Goal: Information Seeking & Learning: Learn about a topic

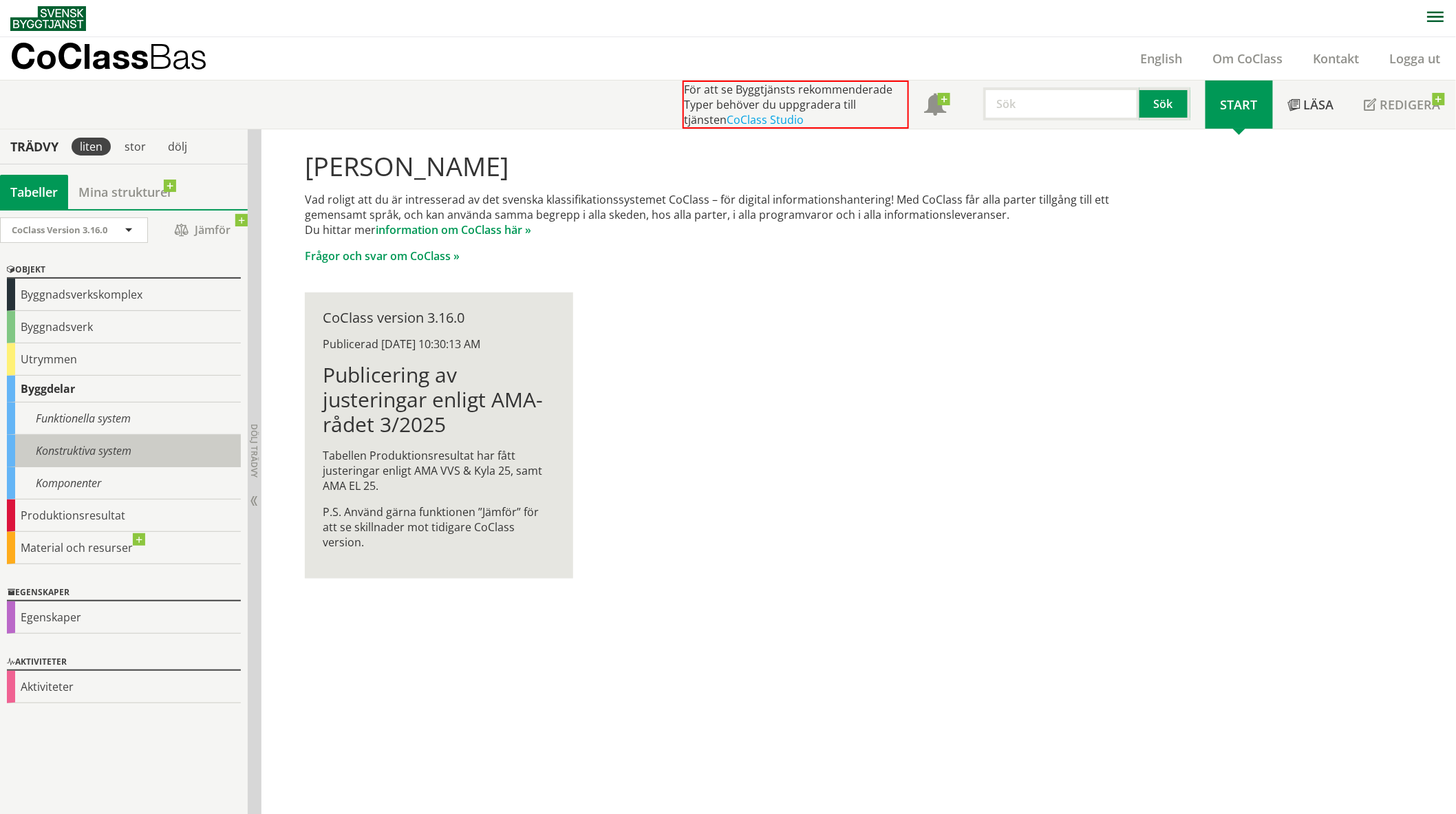
click at [19, 454] on div "Konstruktiva system" at bounding box center [124, 450] width 234 height 32
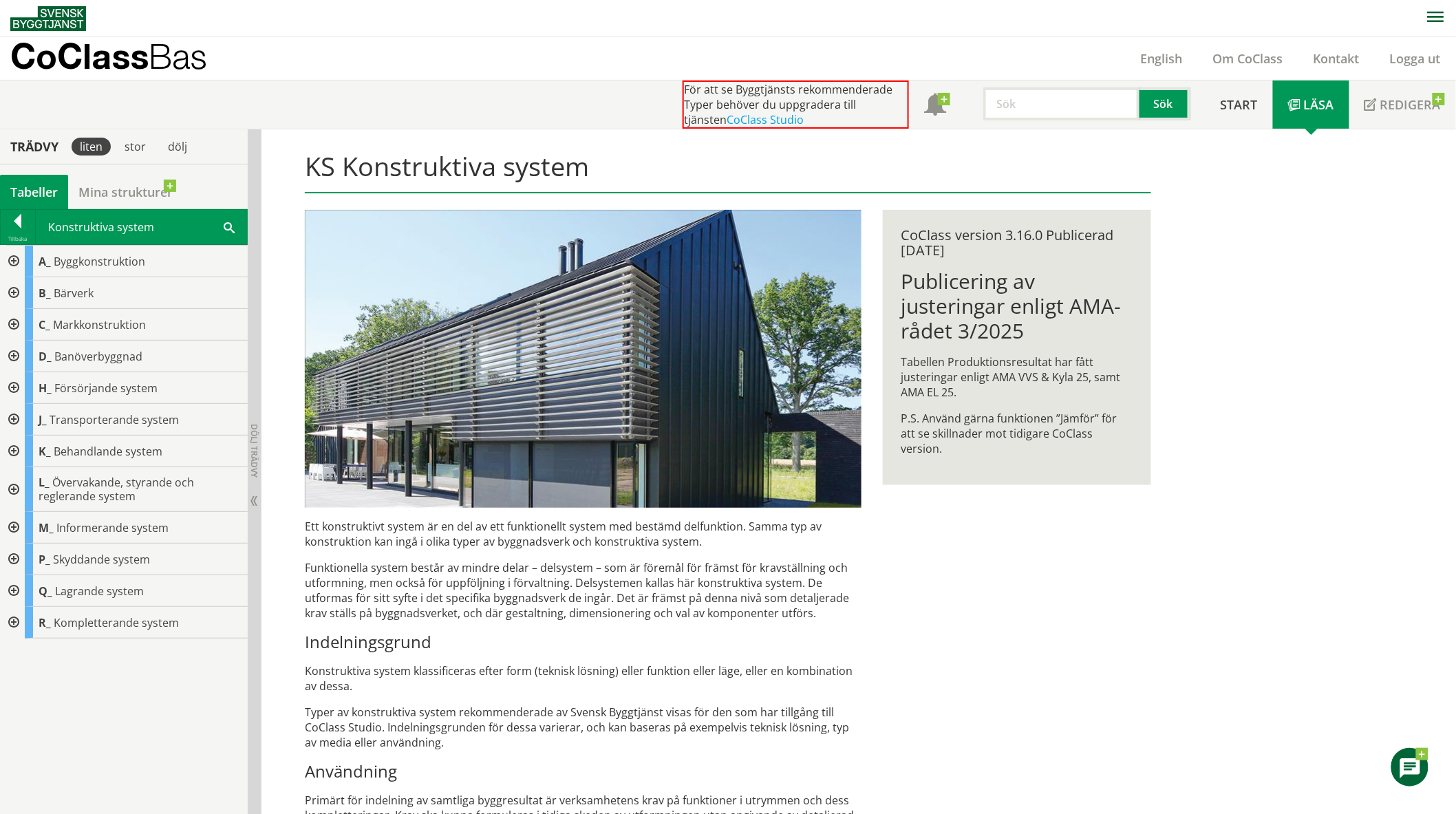
click at [14, 491] on div at bounding box center [13, 489] width 25 height 45
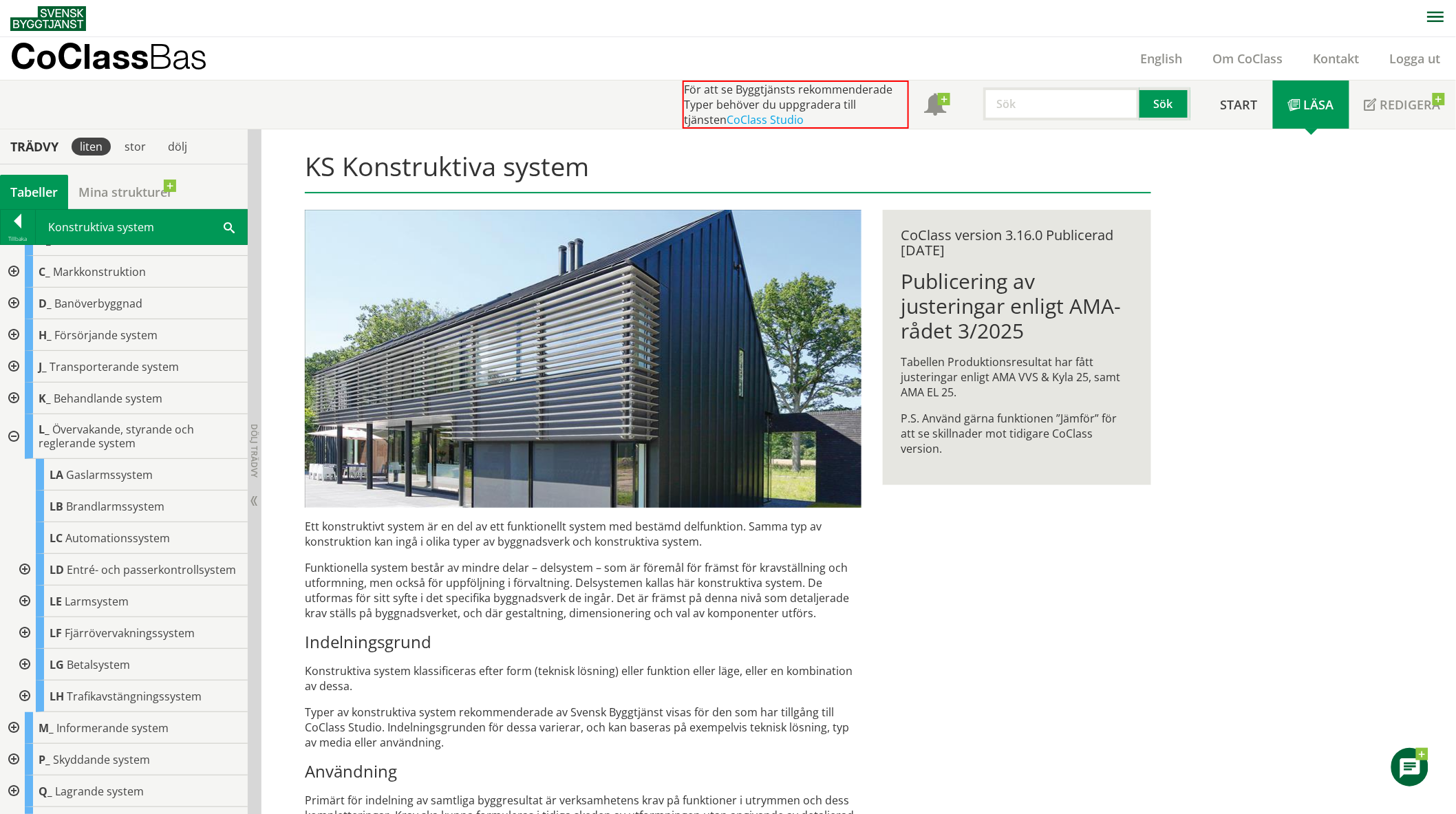
scroll to position [76, 0]
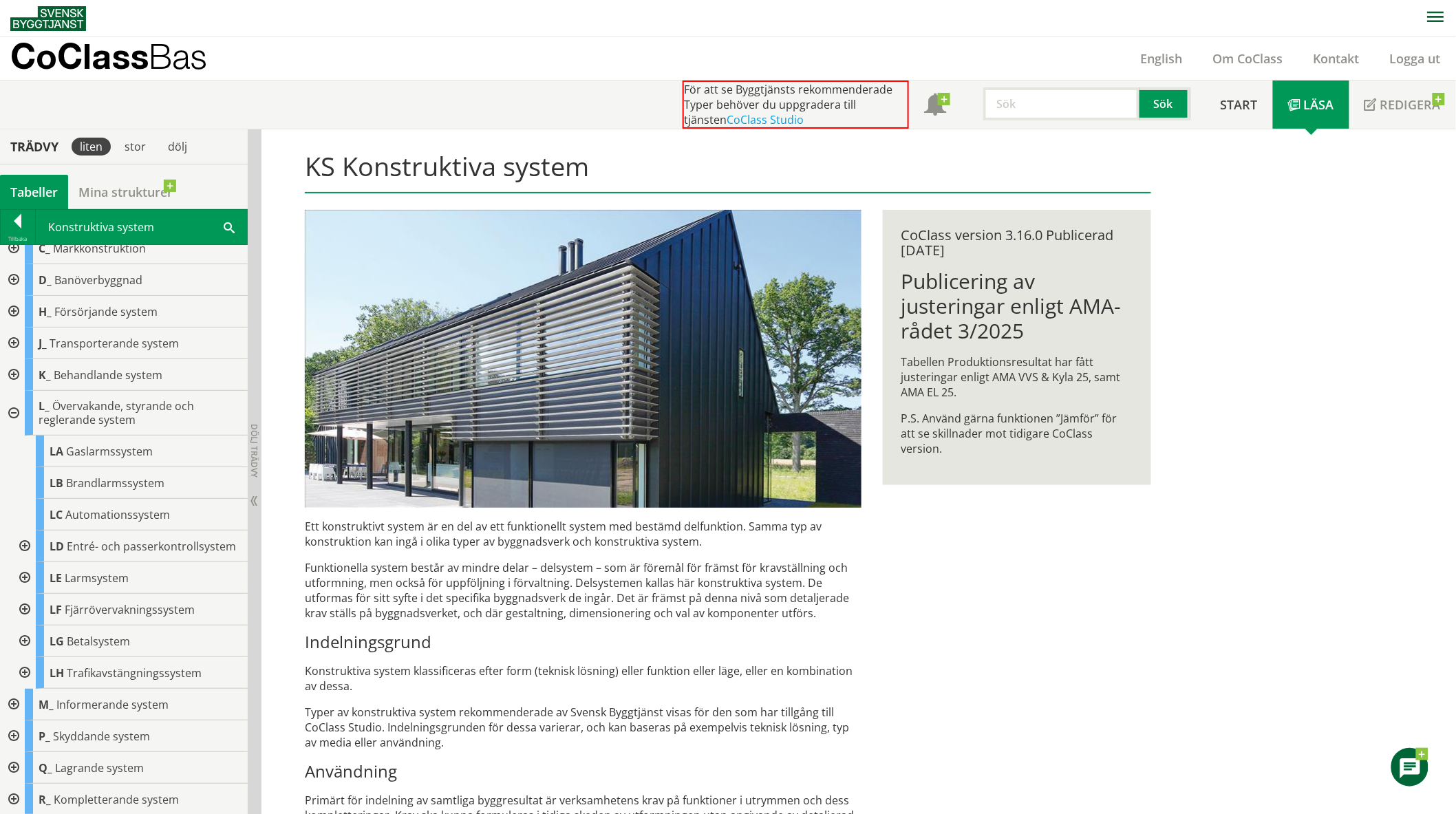
click at [26, 587] on div at bounding box center [23, 578] width 25 height 31
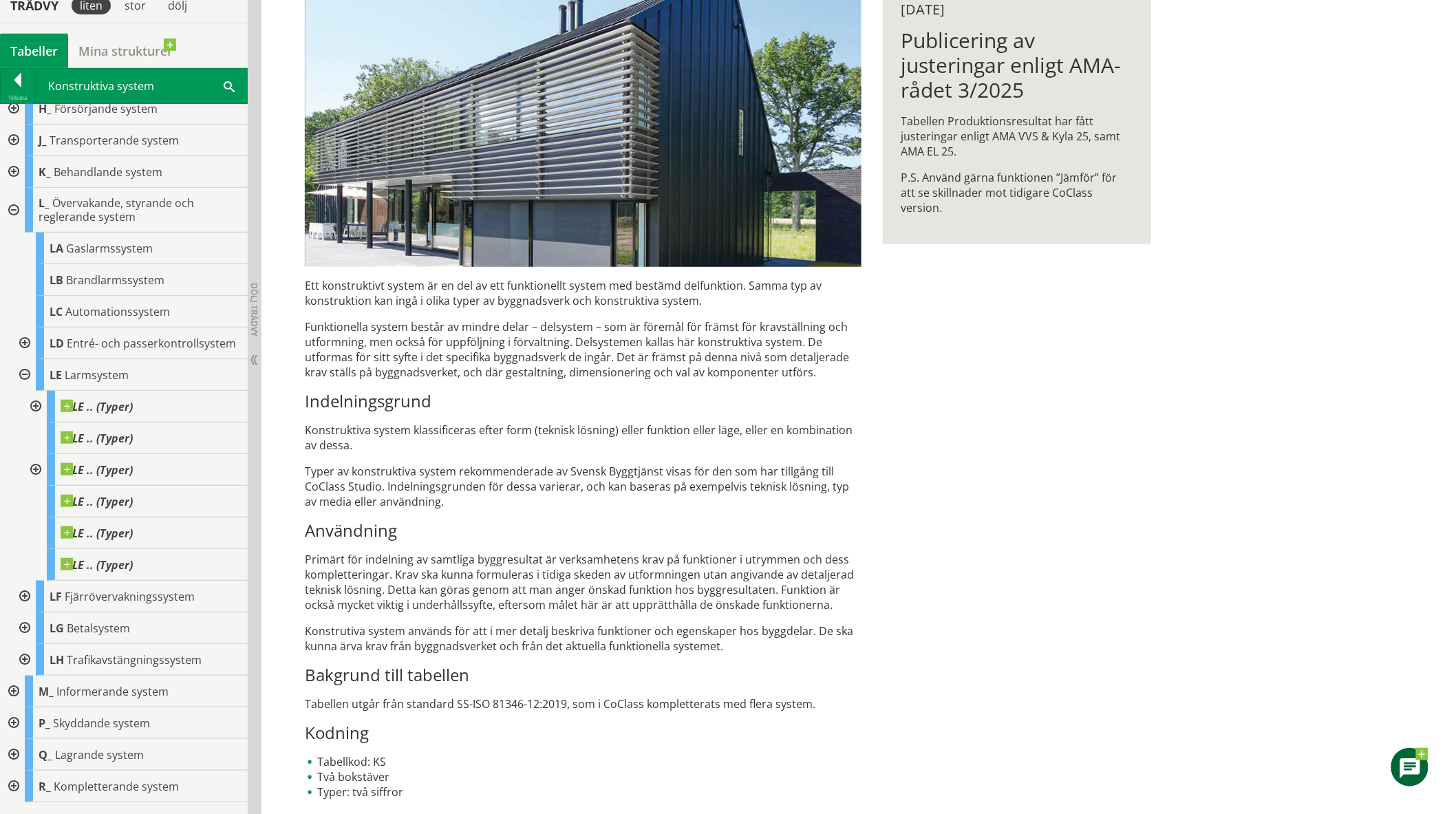
scroll to position [243, 0]
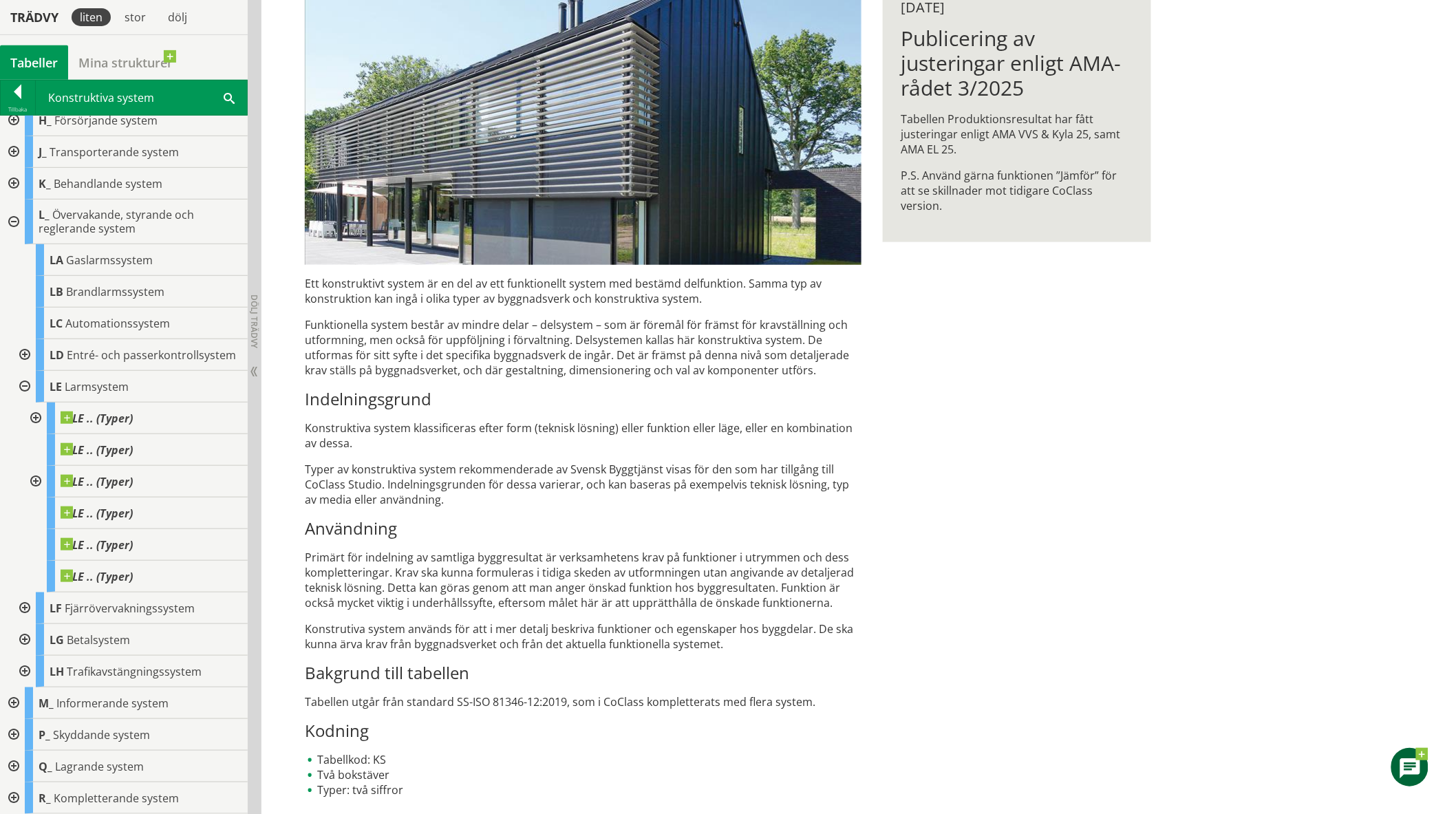
click at [14, 733] on div at bounding box center [13, 735] width 25 height 31
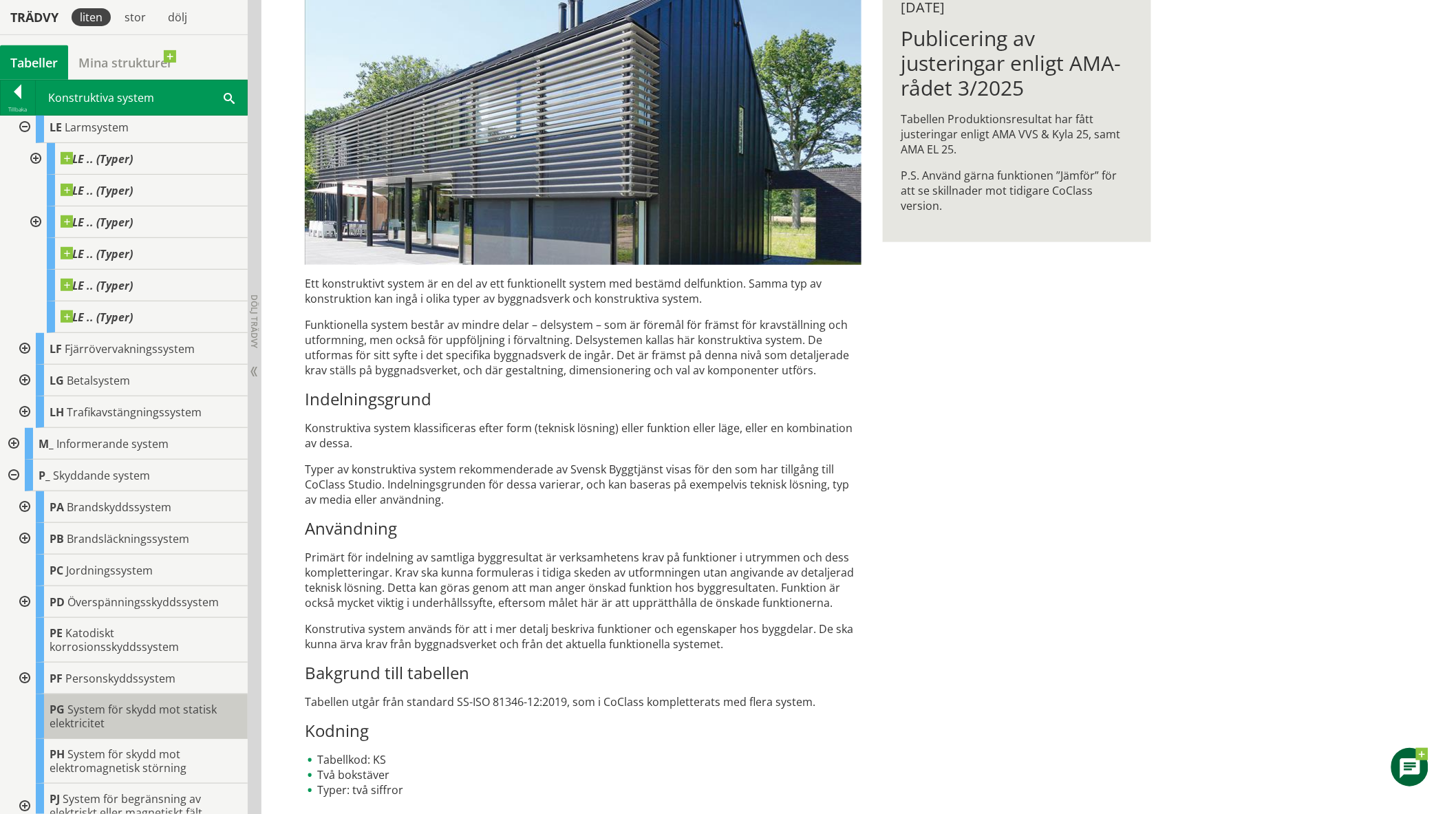
scroll to position [489, 0]
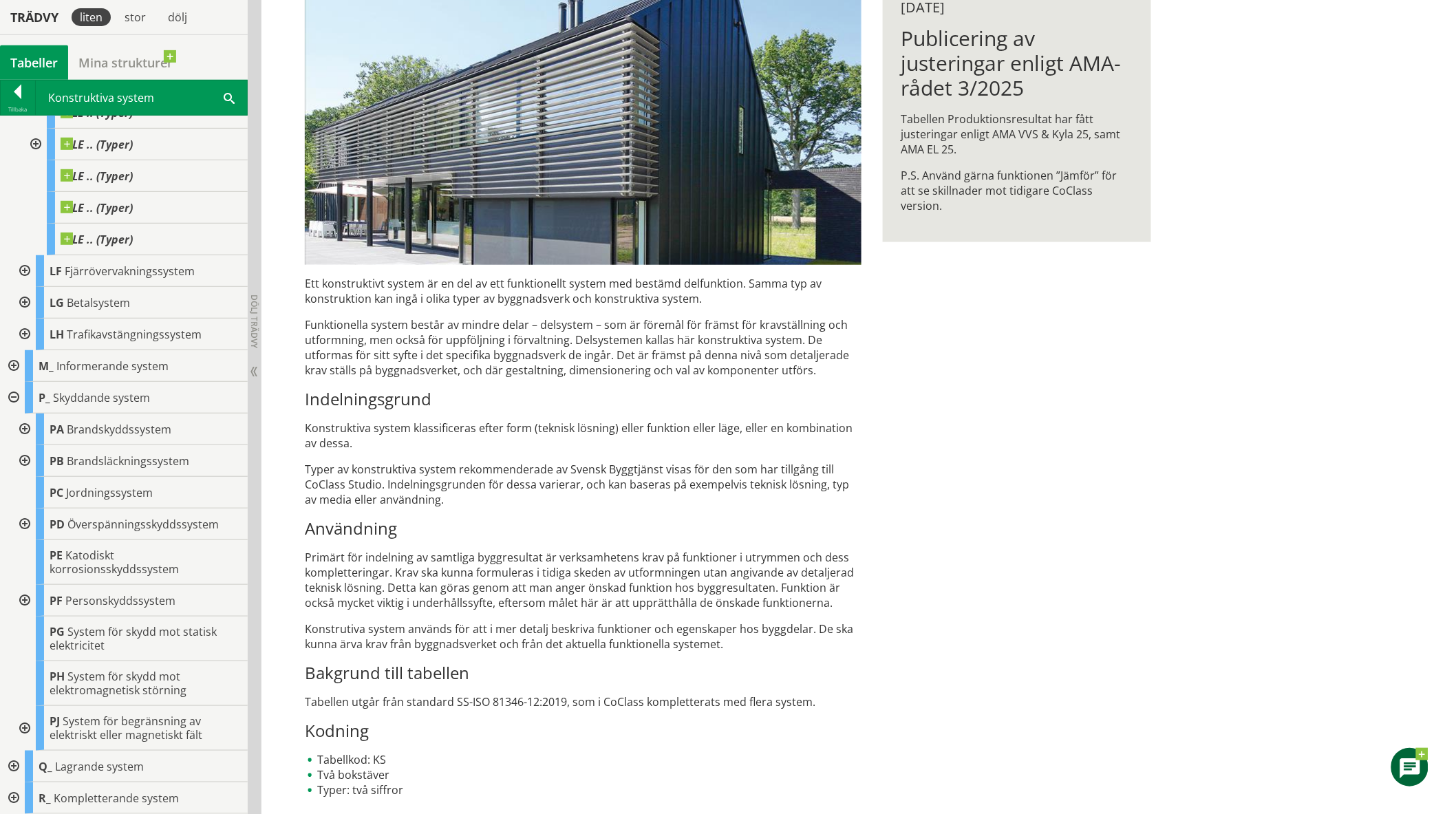
click at [20, 599] on div at bounding box center [23, 601] width 25 height 31
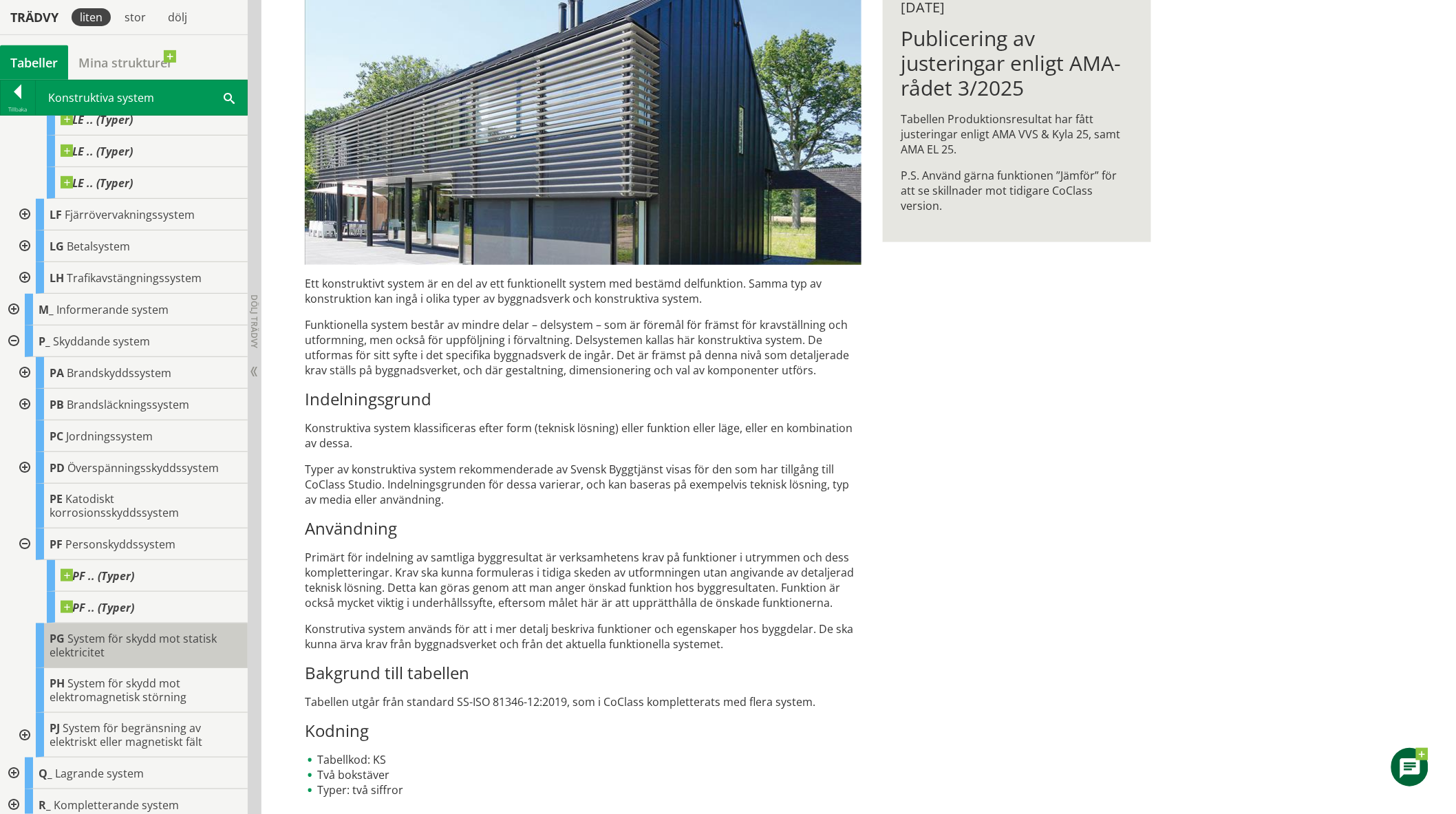
scroll to position [552, 0]
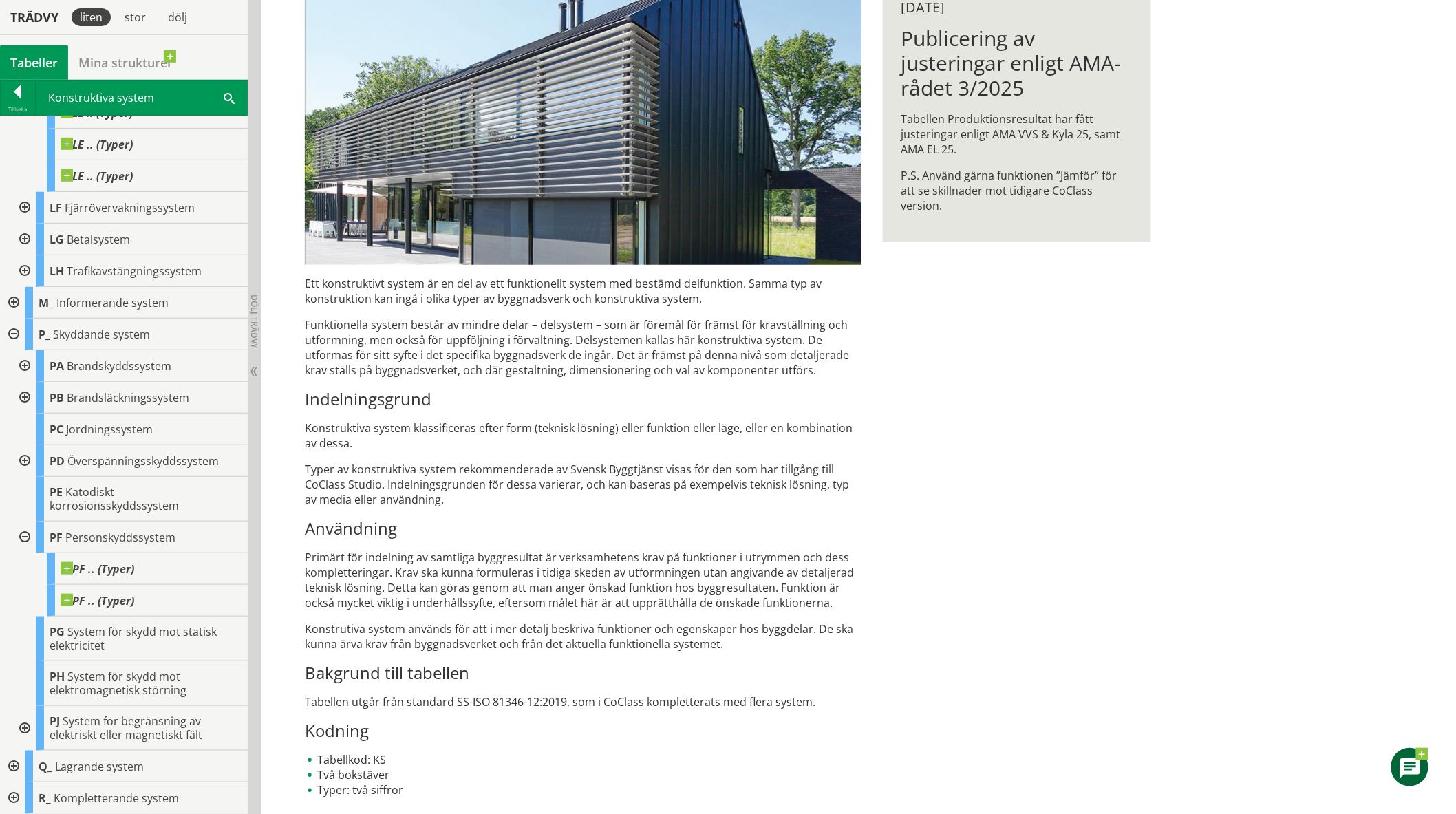
click at [27, 368] on div at bounding box center [23, 366] width 25 height 31
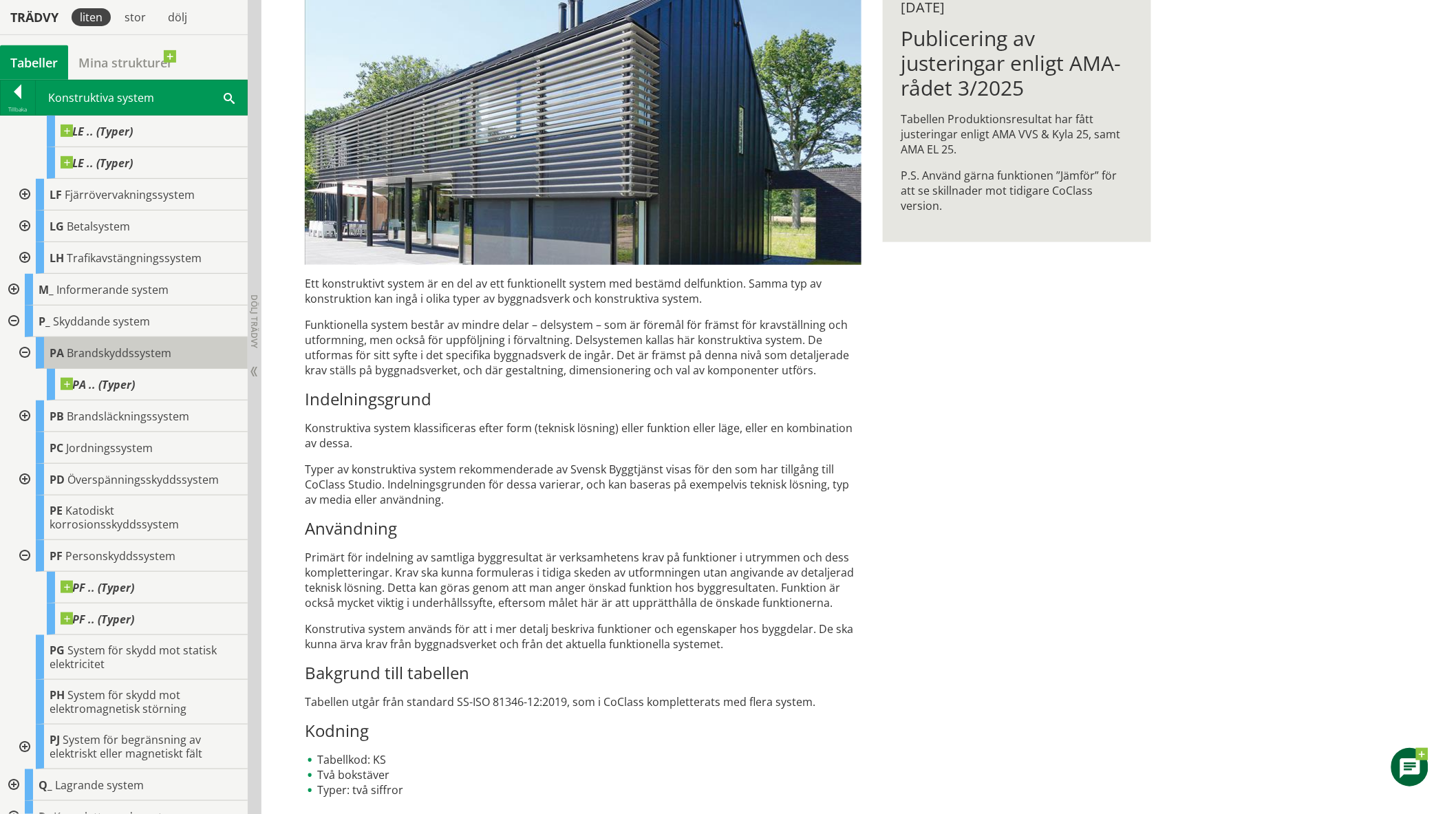
click at [88, 369] on div "PA Brandskyddssystem" at bounding box center [142, 353] width 212 height 31
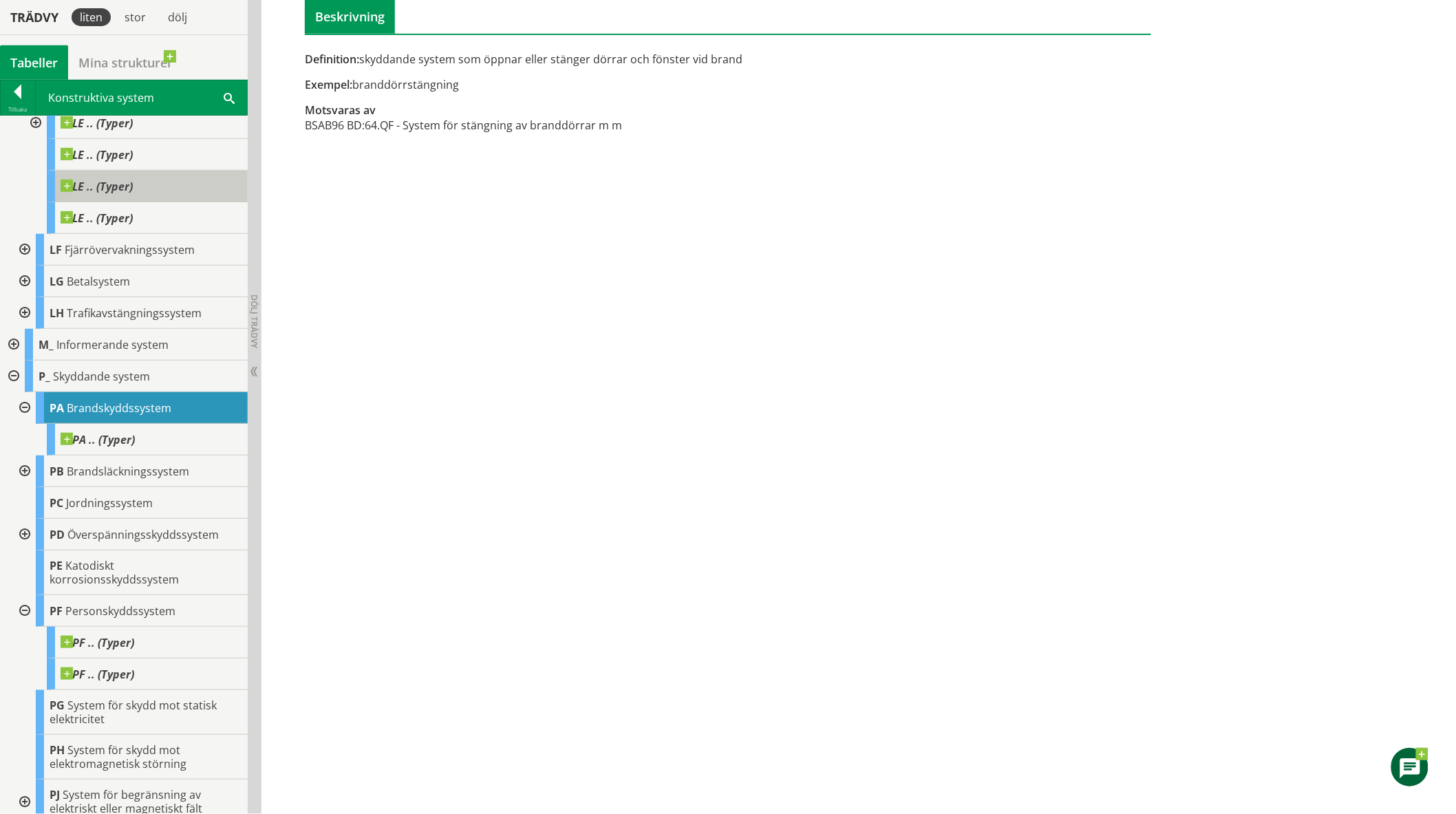
scroll to position [476, 0]
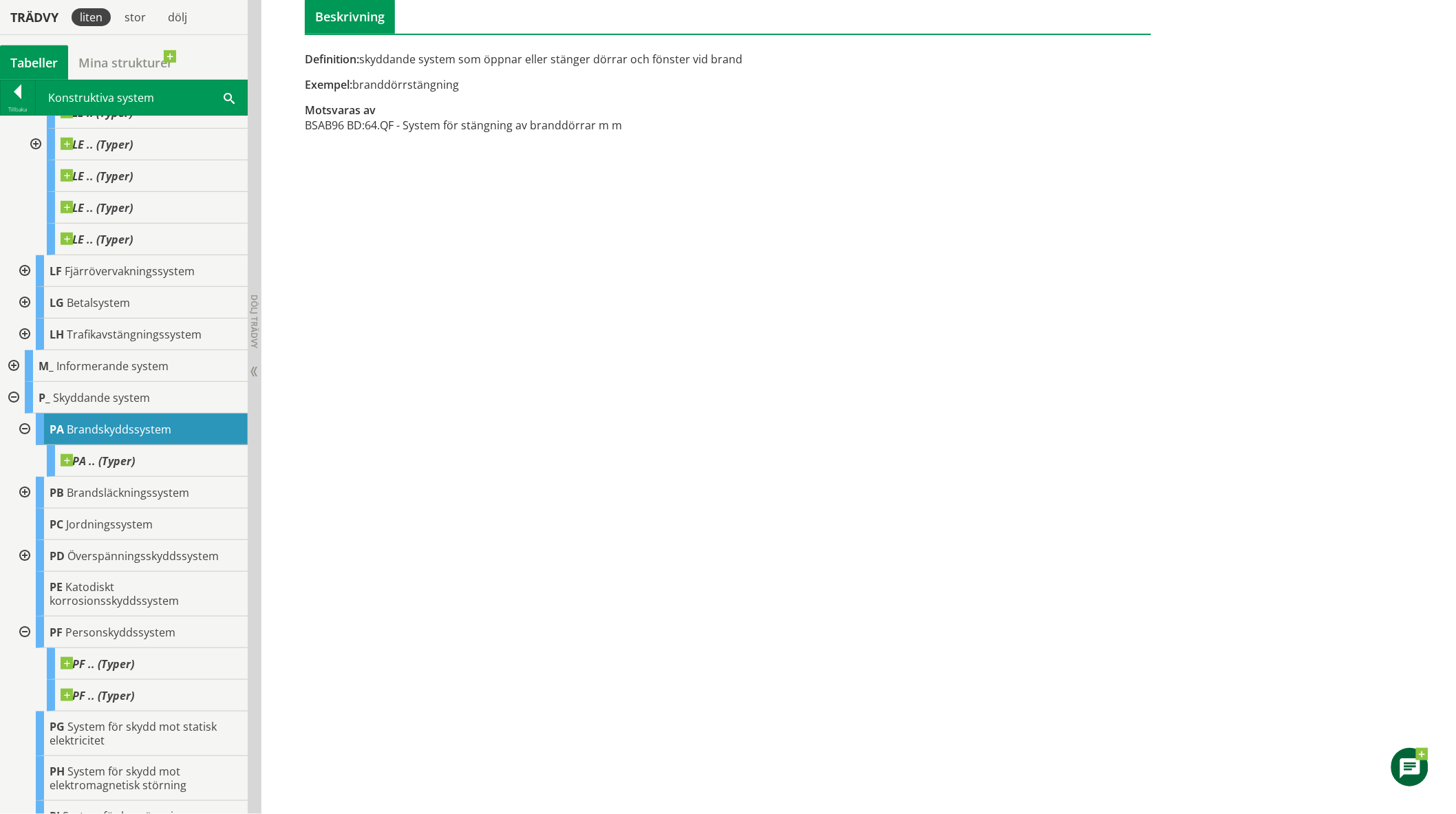
click at [23, 280] on div at bounding box center [23, 271] width 25 height 31
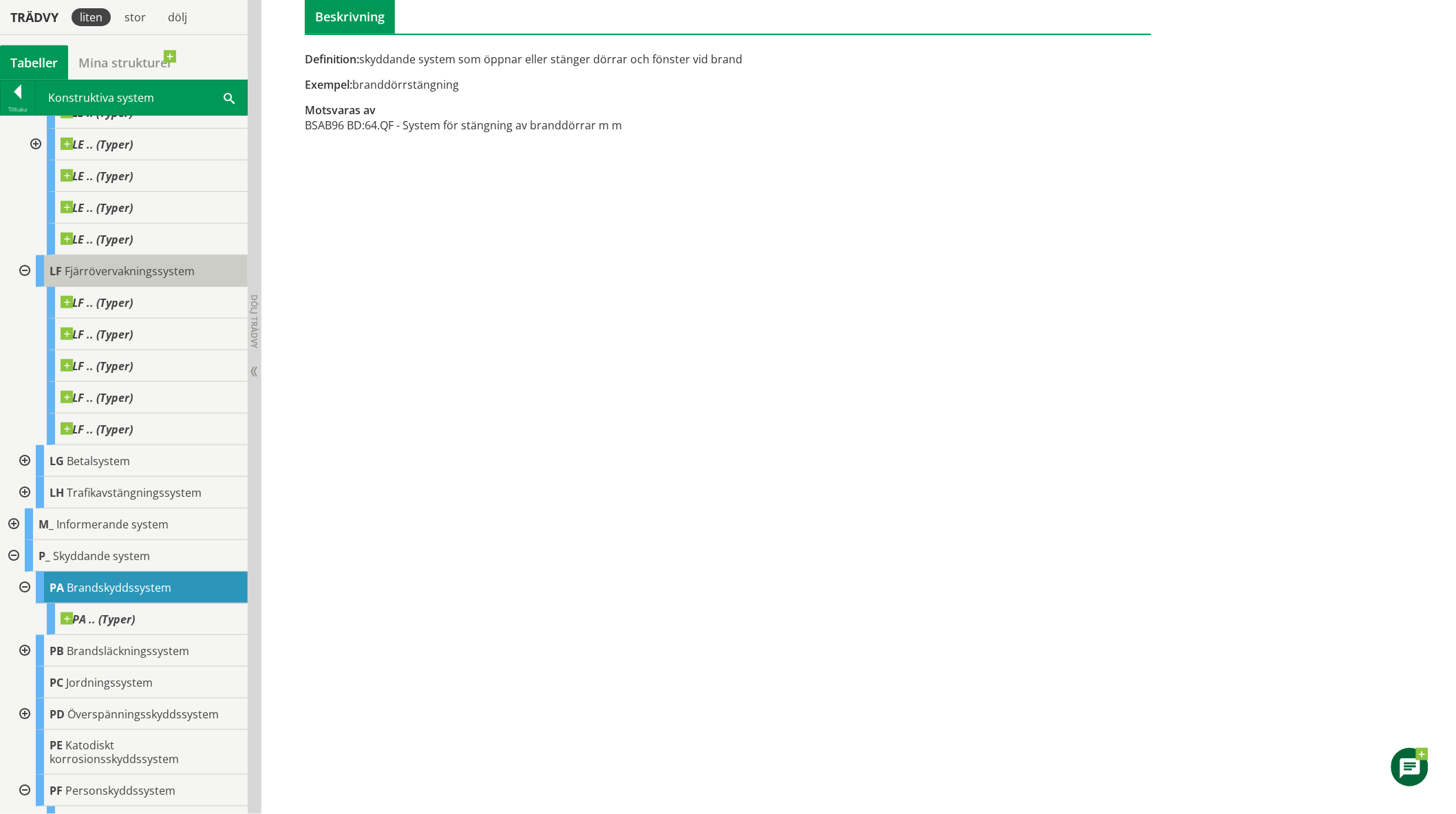
click at [113, 279] on span "Fjärrövervakningssystem" at bounding box center [130, 270] width 130 height 15
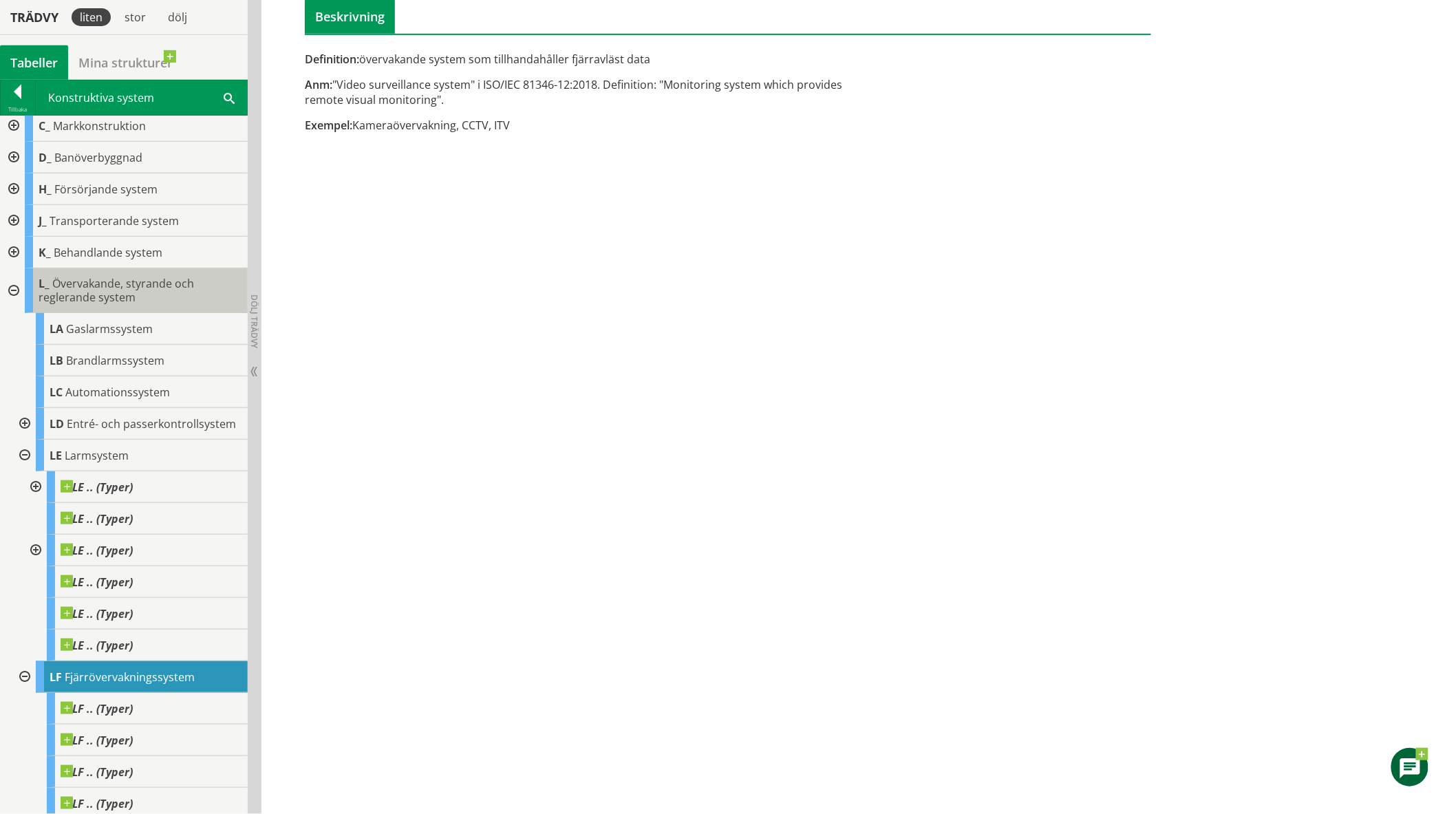
scroll to position [93, 0]
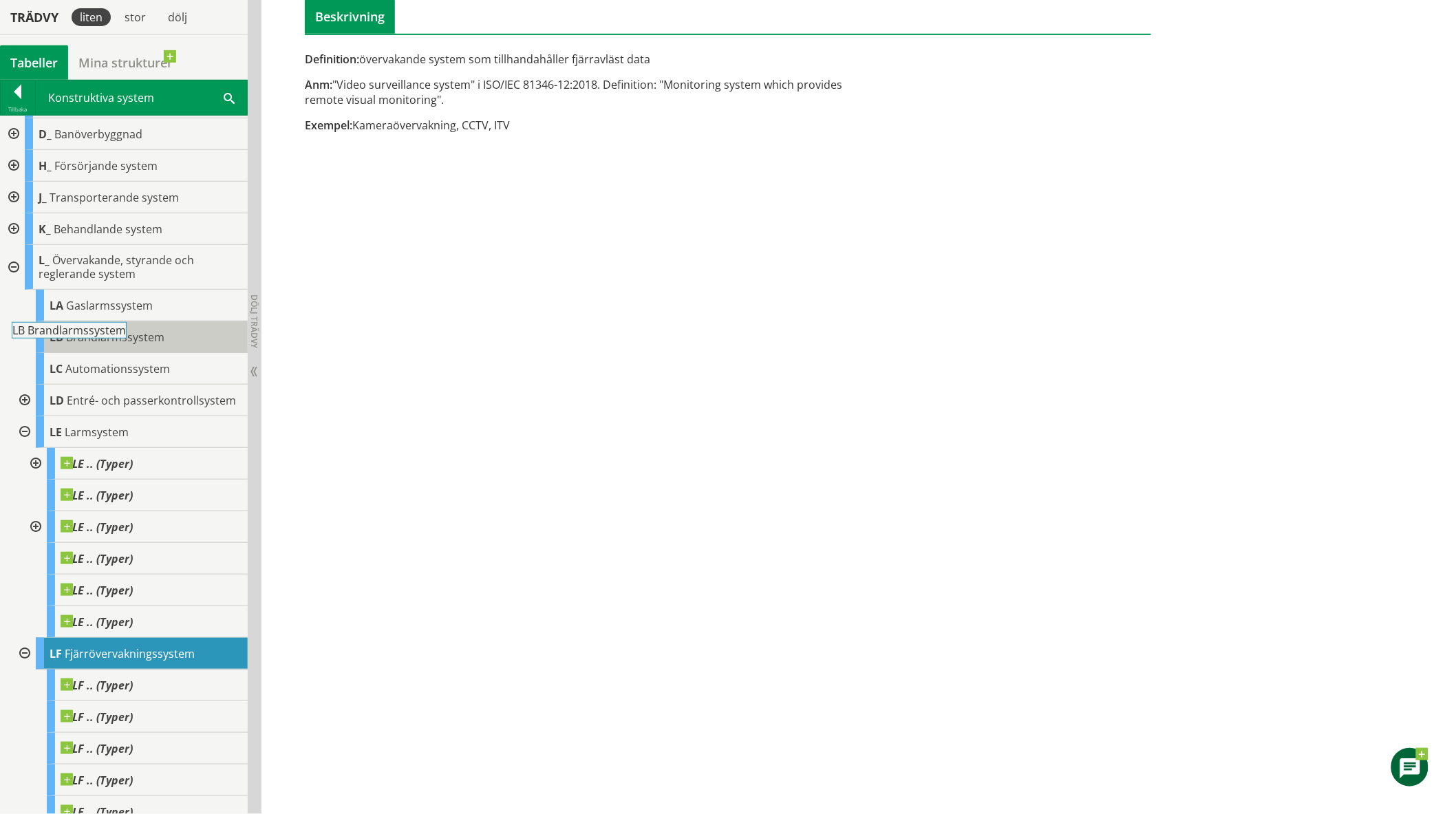
click at [77, 336] on body "AMA AMA Beskrivningsverktyg AMA Funktion BSAB Bygginfo Byggjura Byggkatalogen […" at bounding box center [728, 164] width 1456 height 814
click at [77, 336] on span "Brandlarmssystem" at bounding box center [115, 337] width 99 height 15
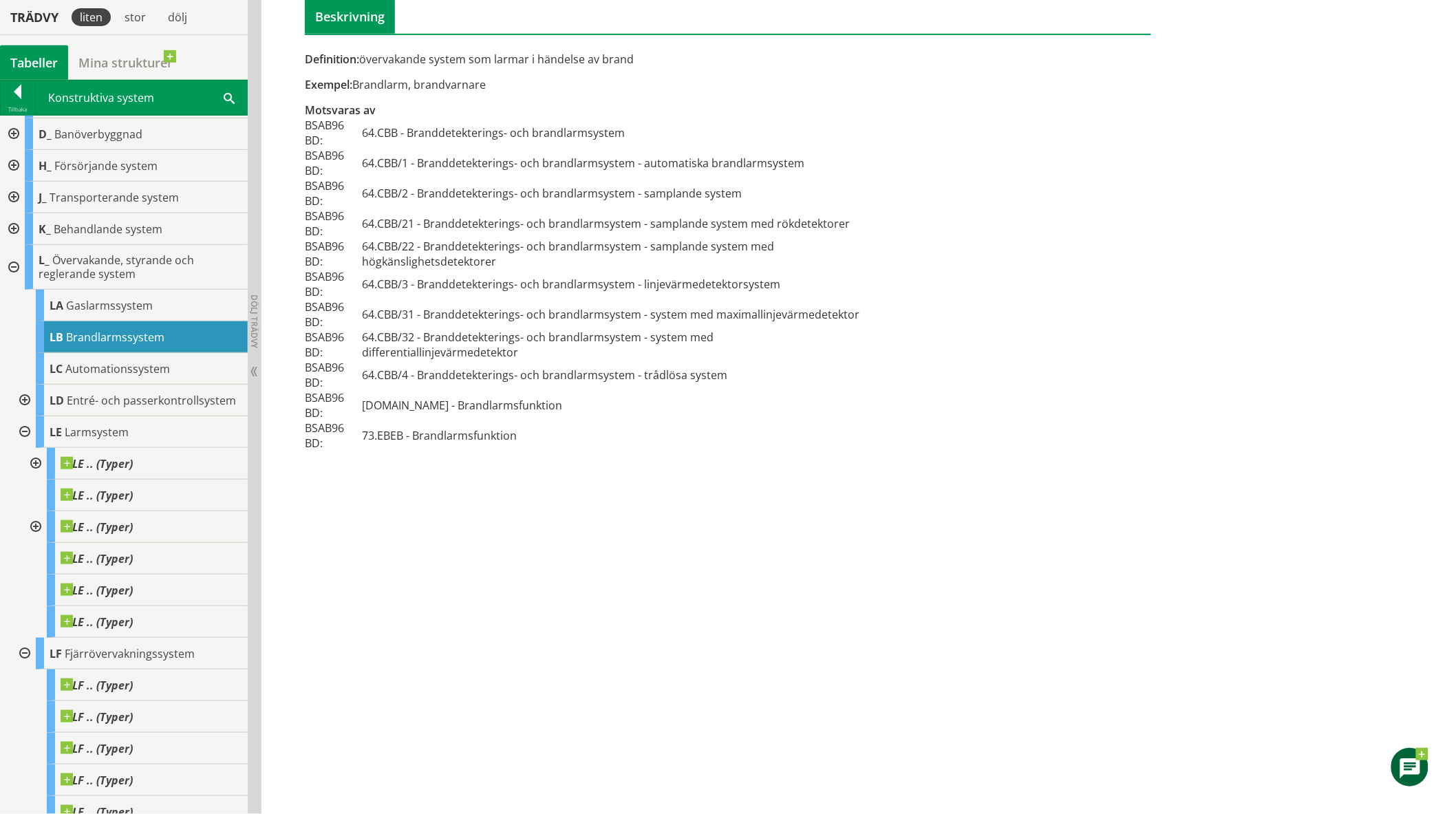
click at [21, 406] on div at bounding box center [23, 400] width 25 height 31
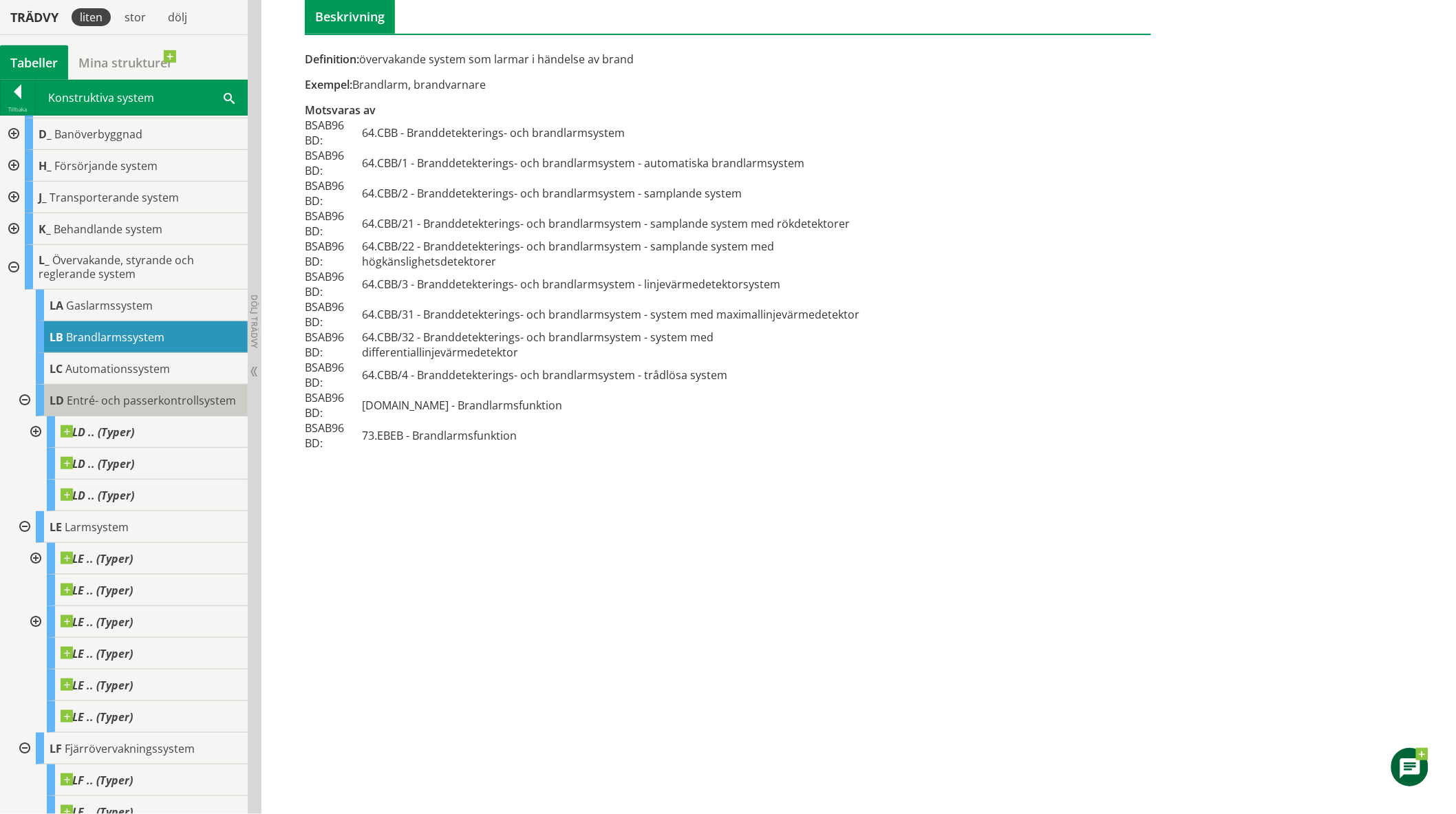
click at [93, 400] on span "Entré- och passerkontrollsystem" at bounding box center [151, 400] width 169 height 15
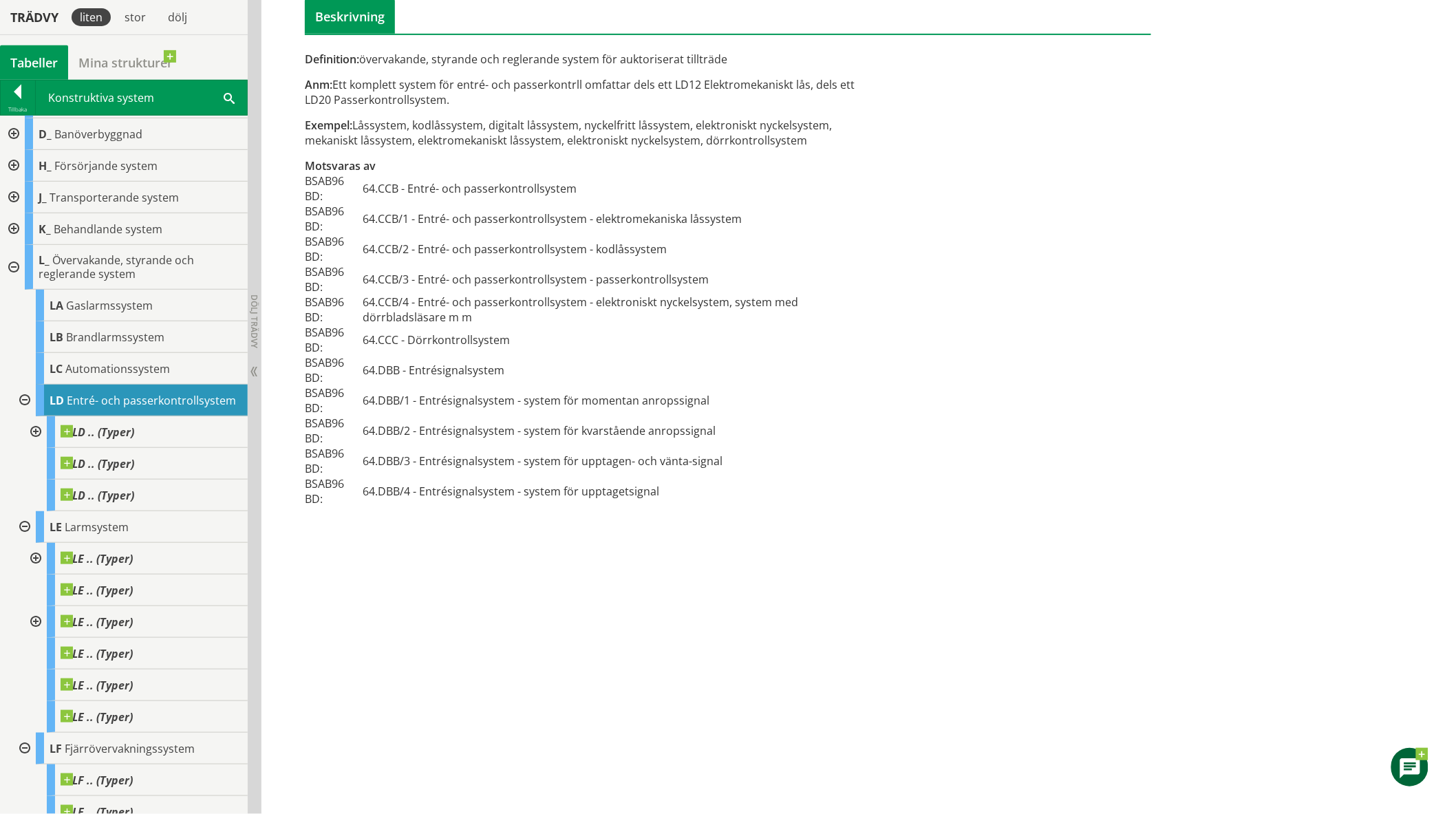
click at [20, 400] on div at bounding box center [23, 400] width 25 height 31
click at [23, 448] on div at bounding box center [23, 432] width 25 height 31
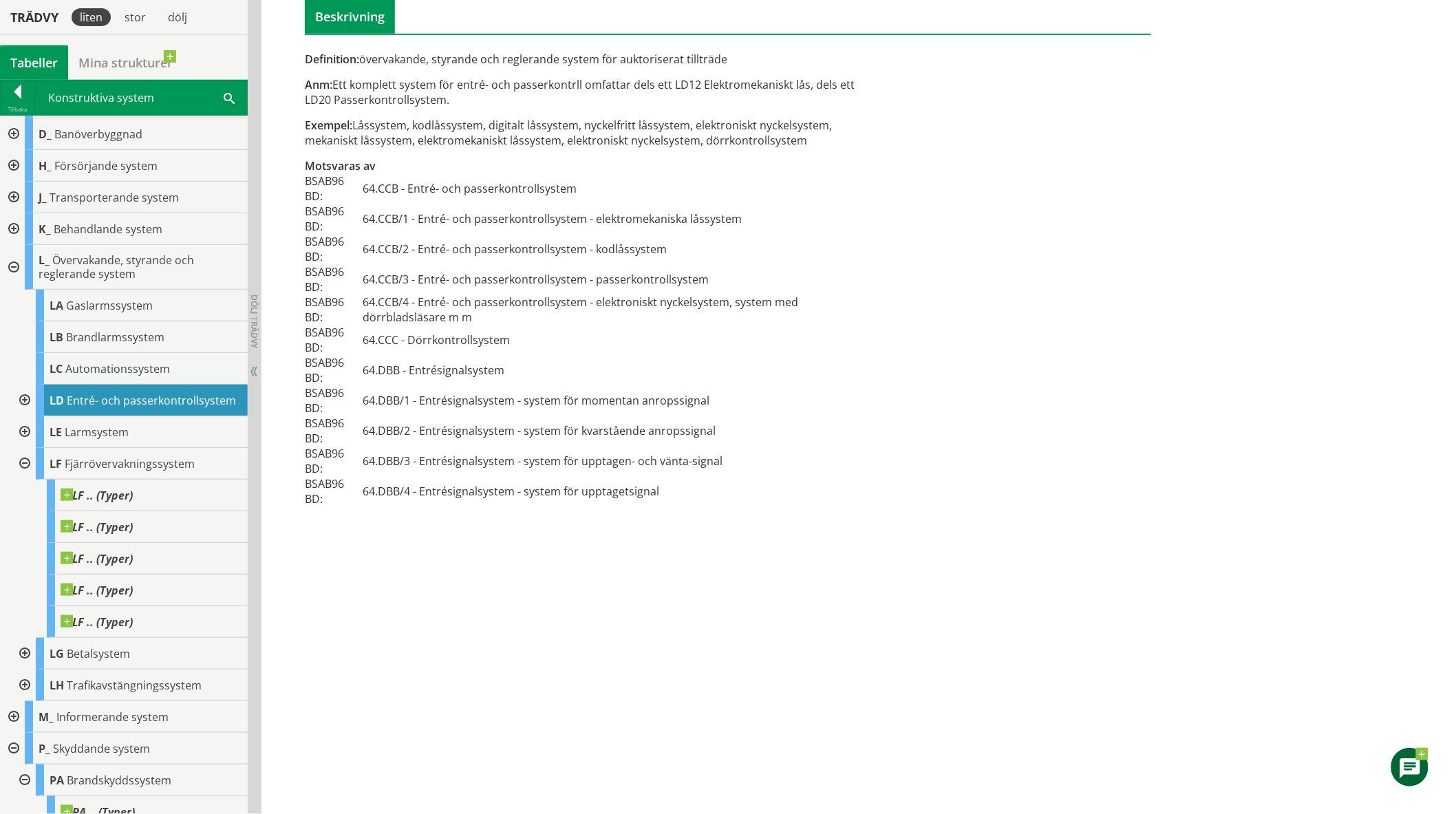
click at [27, 473] on div at bounding box center [23, 464] width 25 height 31
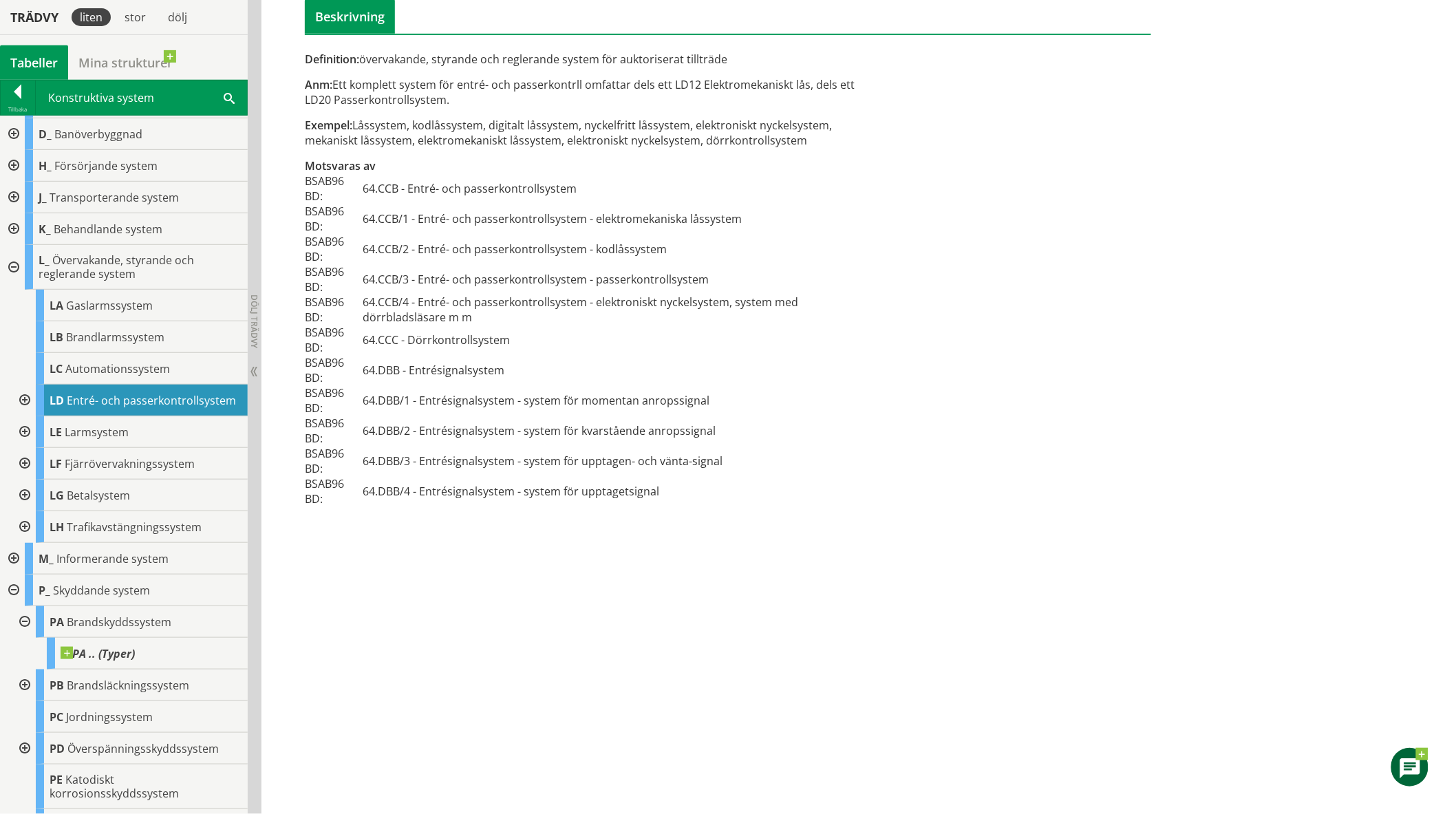
click at [19, 476] on div at bounding box center [23, 464] width 25 height 31
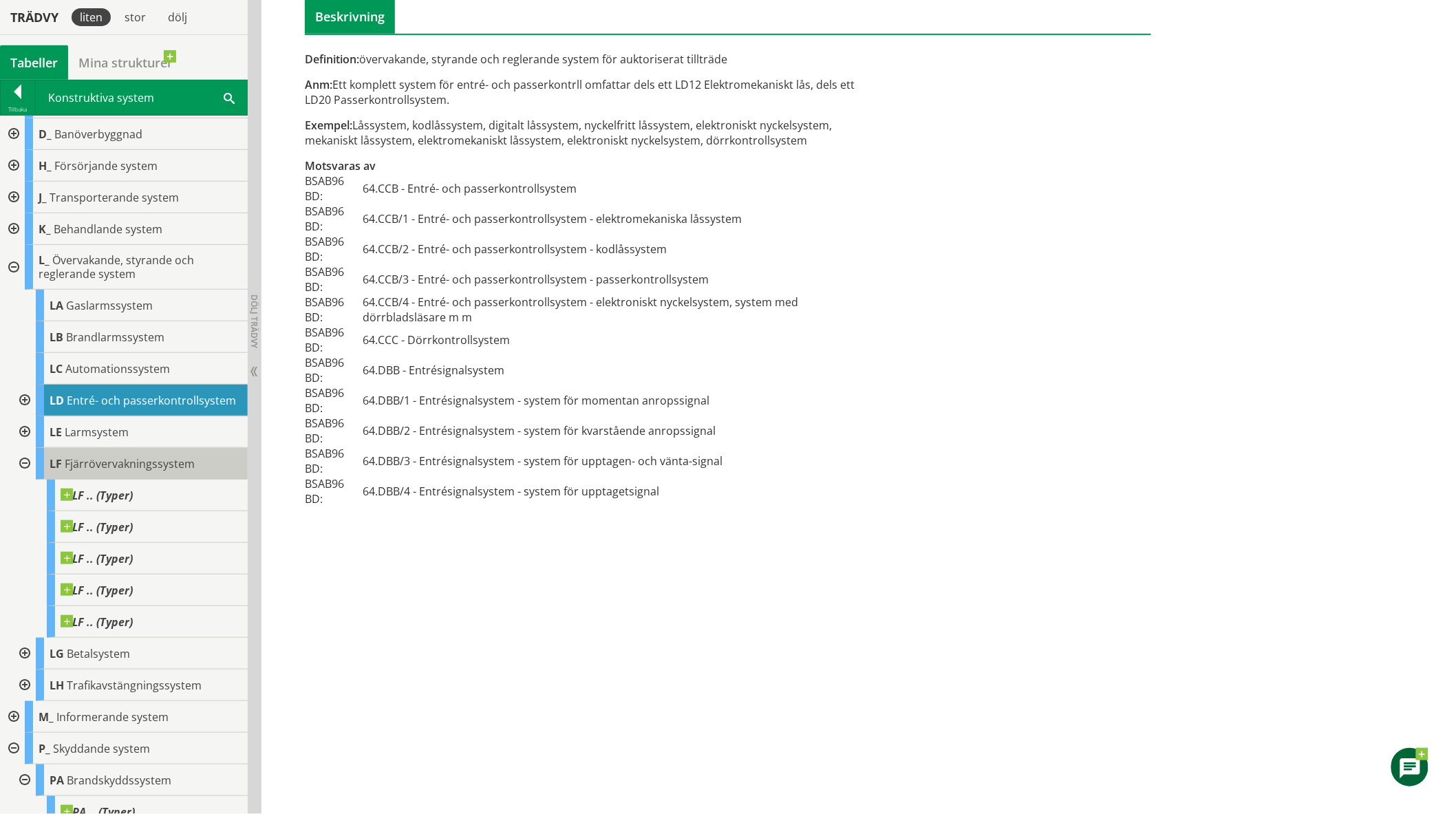
click at [88, 472] on span "Fjärrövervakningssystem" at bounding box center [130, 463] width 130 height 15
click at [12, 86] on div at bounding box center [18, 94] width 34 height 20
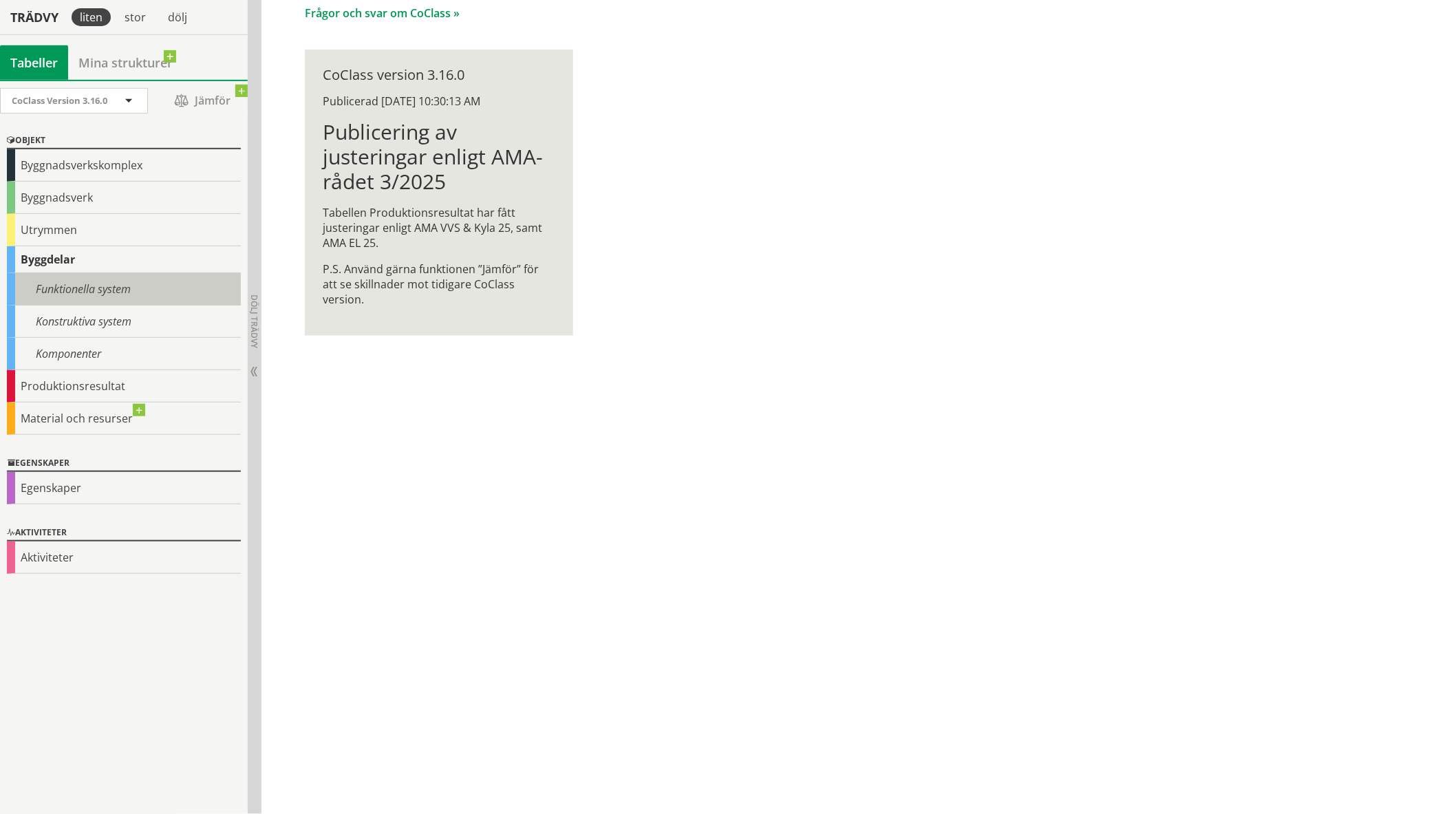
click at [98, 291] on div "Funktionella system" at bounding box center [124, 289] width 234 height 32
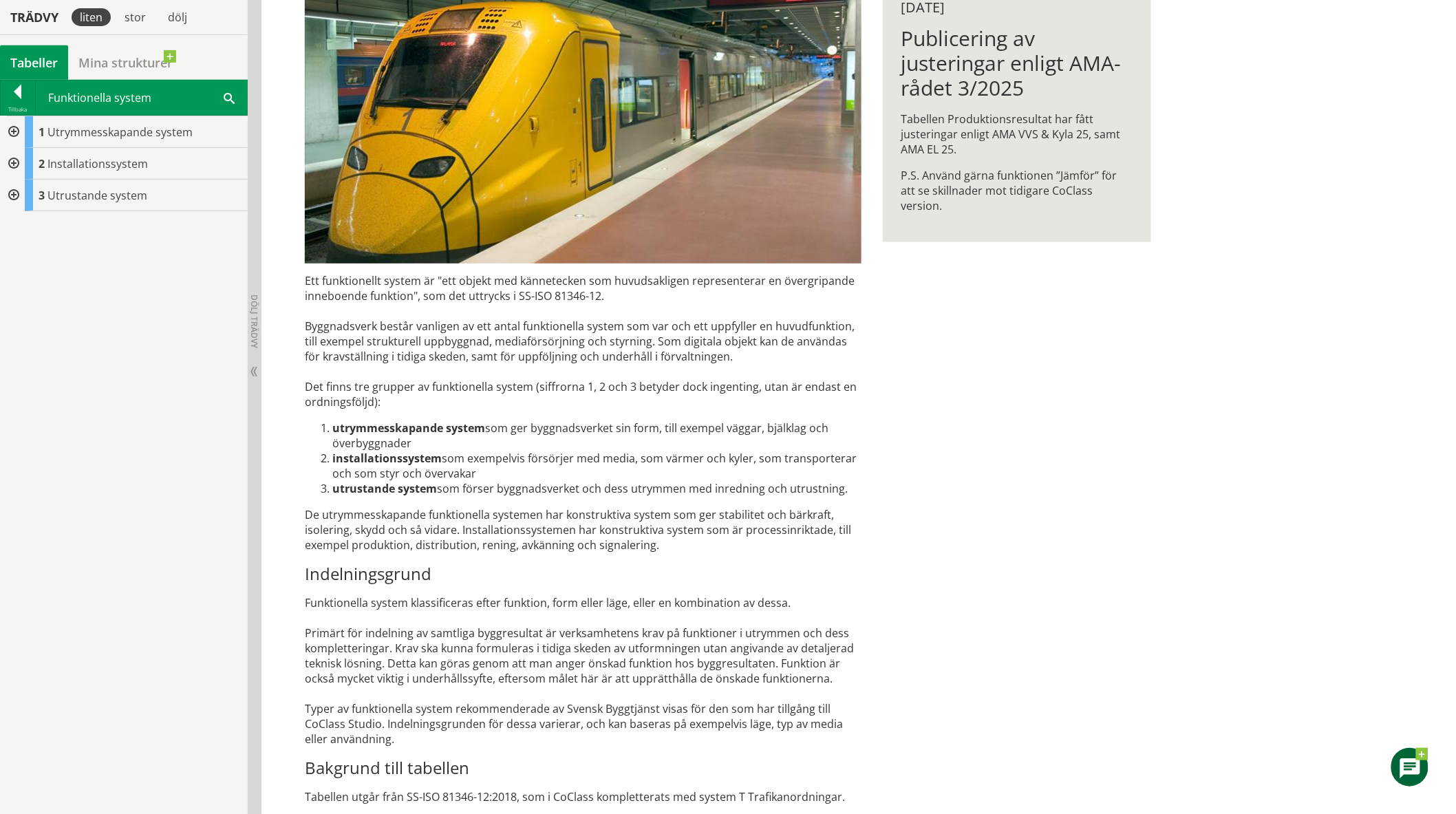
click at [11, 164] on div at bounding box center [13, 164] width 25 height 31
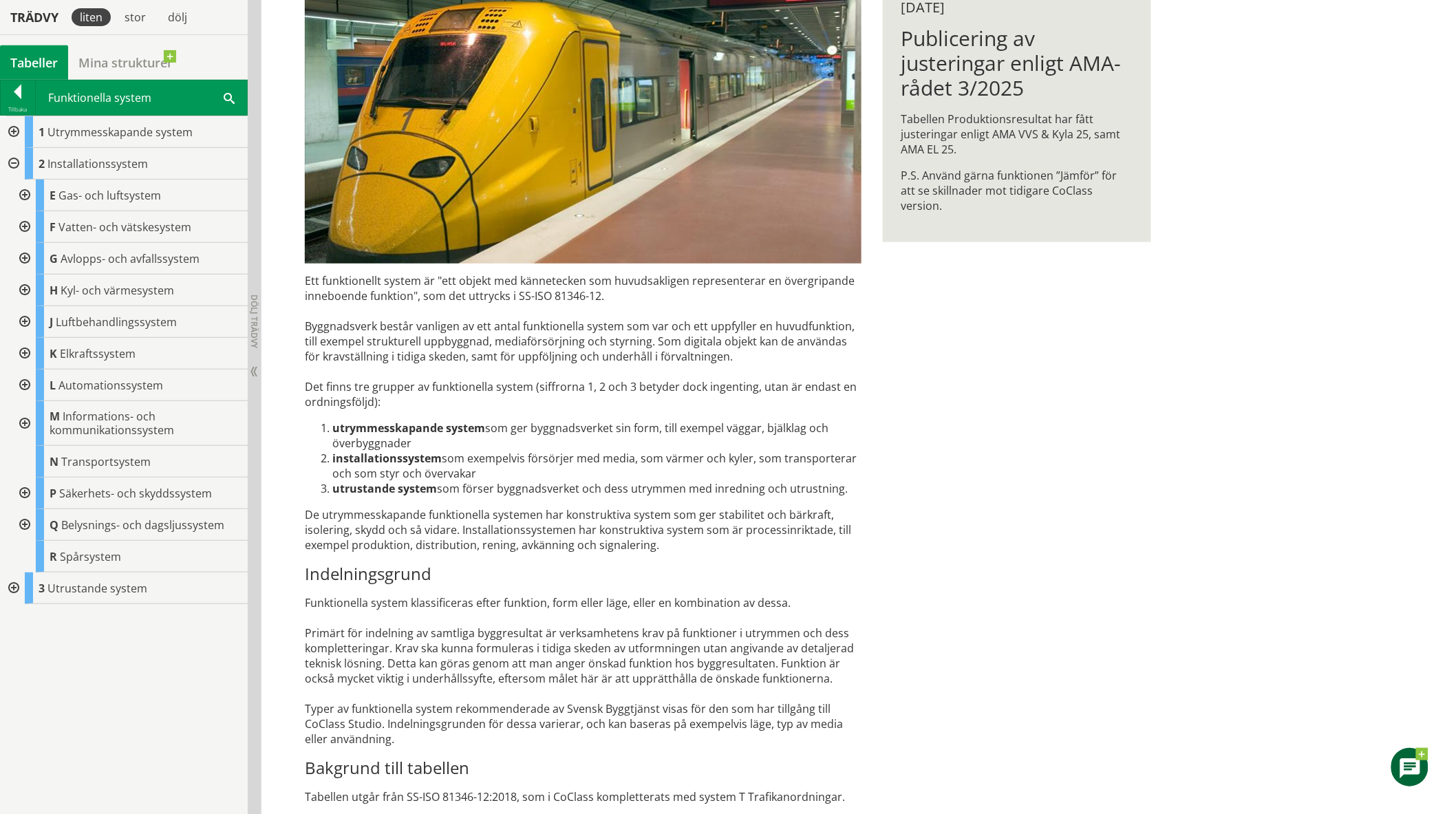
click at [27, 492] on div at bounding box center [23, 494] width 25 height 31
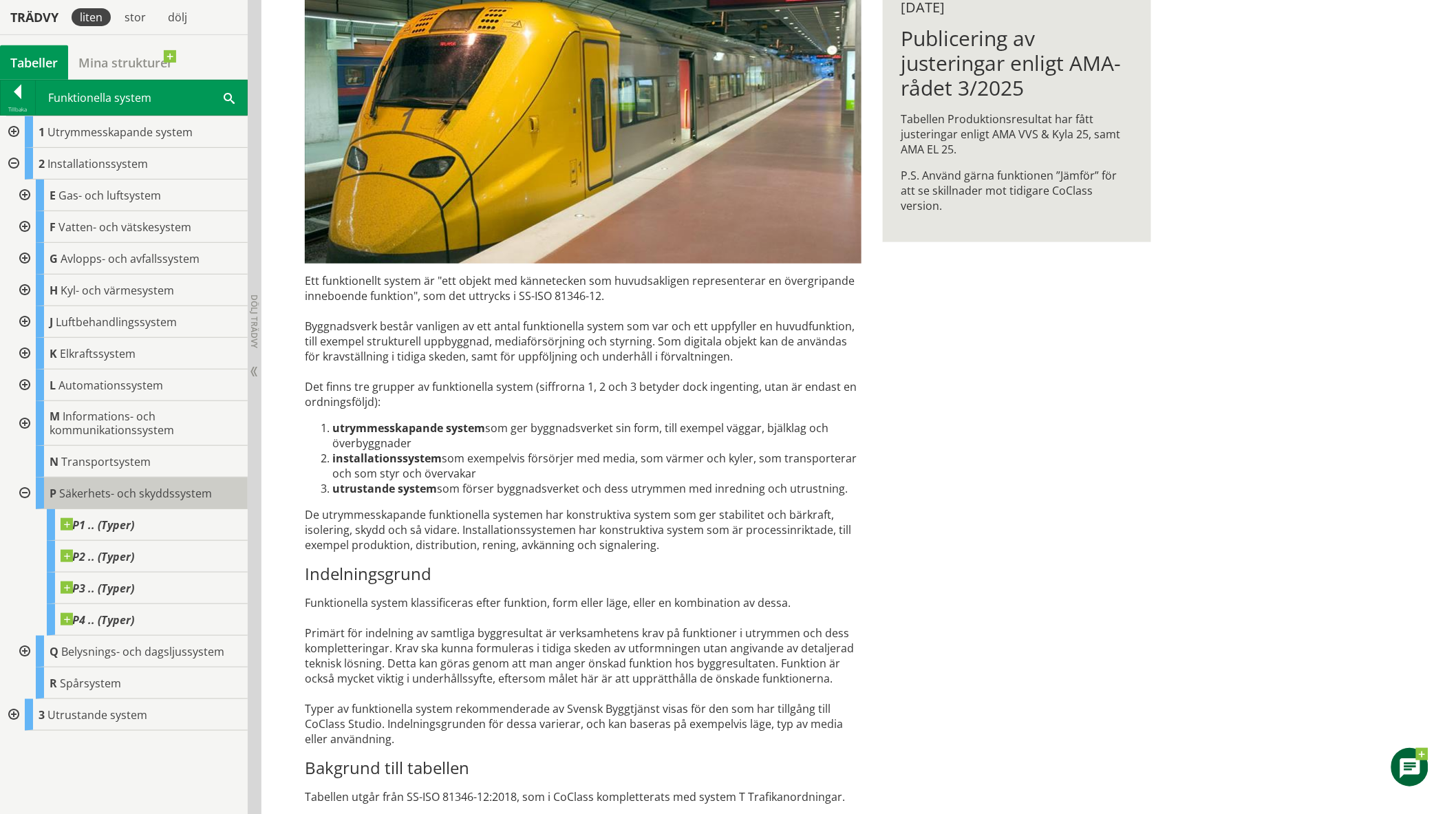
click at [144, 494] on span "Säkerhets- och skyddssystem" at bounding box center [135, 493] width 153 height 15
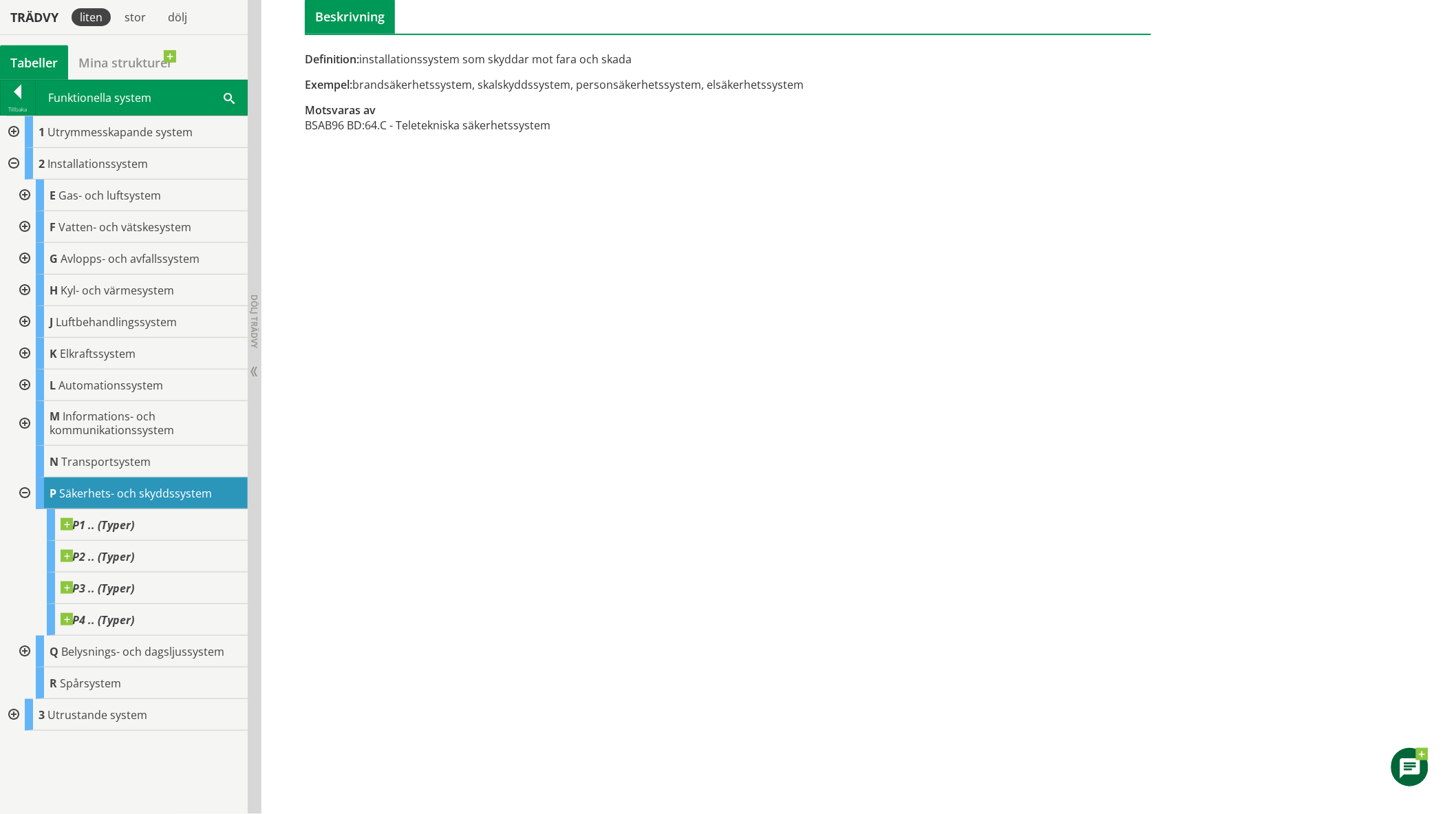
click at [25, 487] on div at bounding box center [23, 494] width 25 height 31
